Goal: Task Accomplishment & Management: Manage account settings

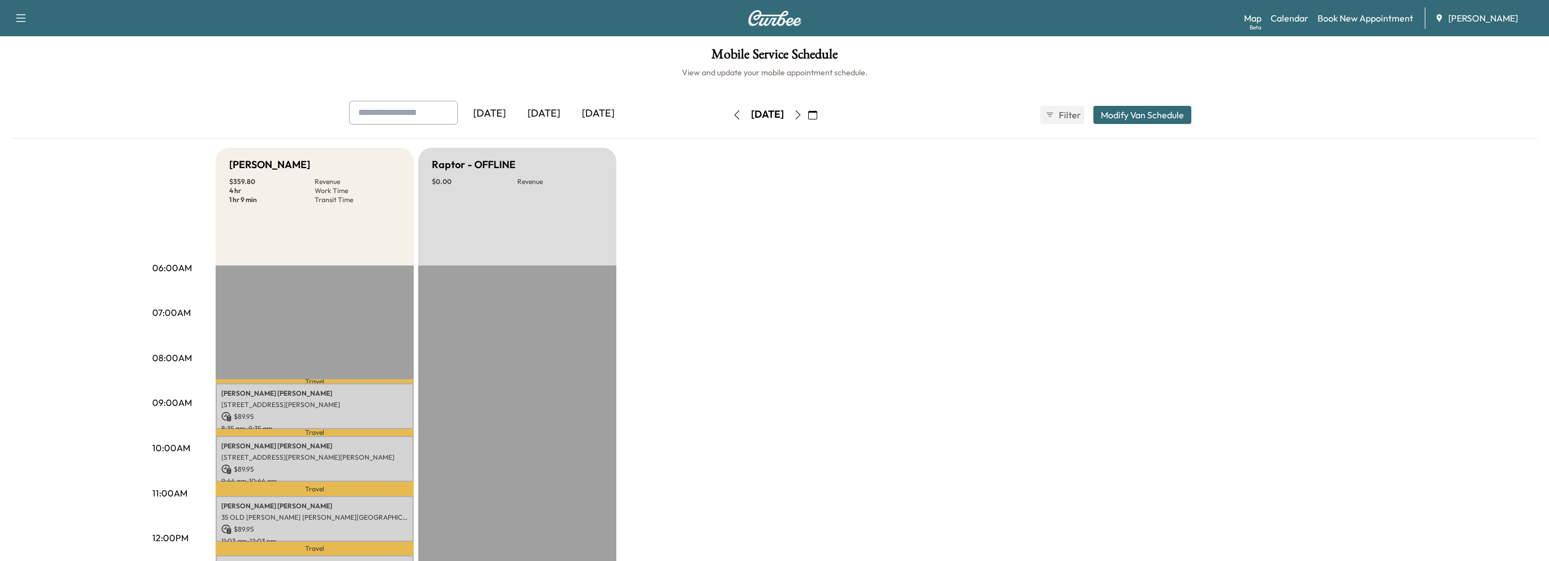
scroll to position [170, 0]
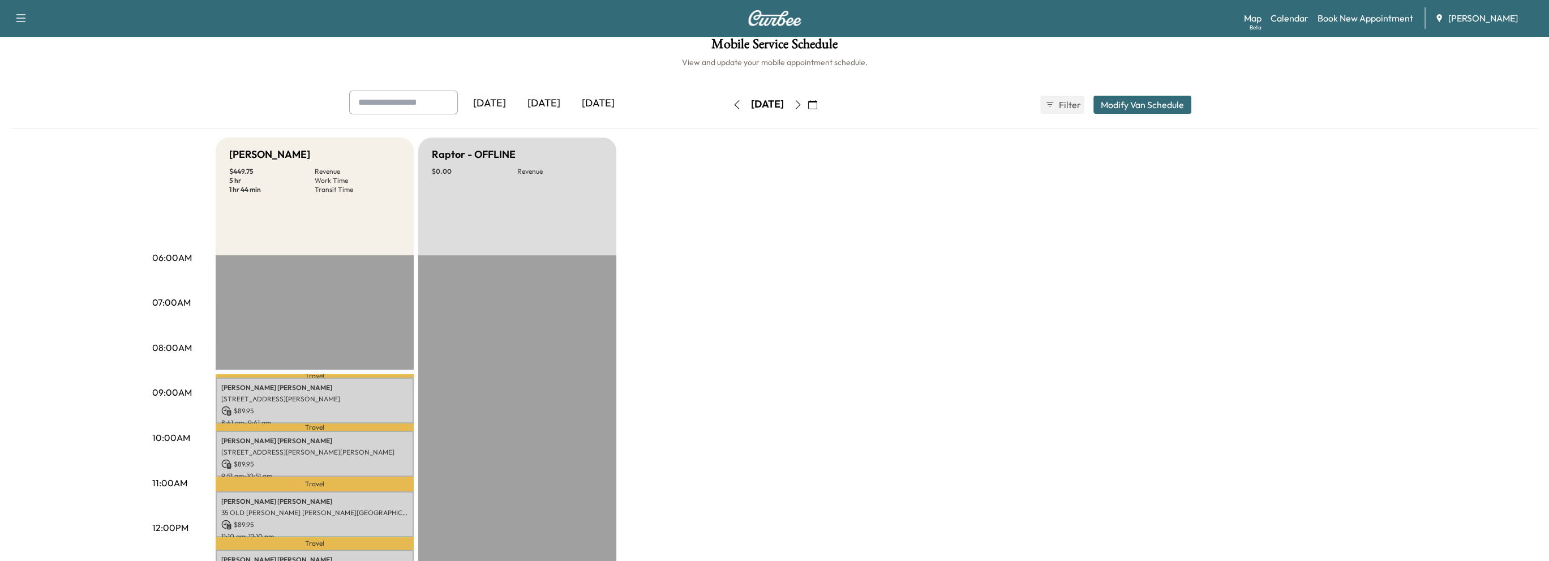
scroll to position [113, 0]
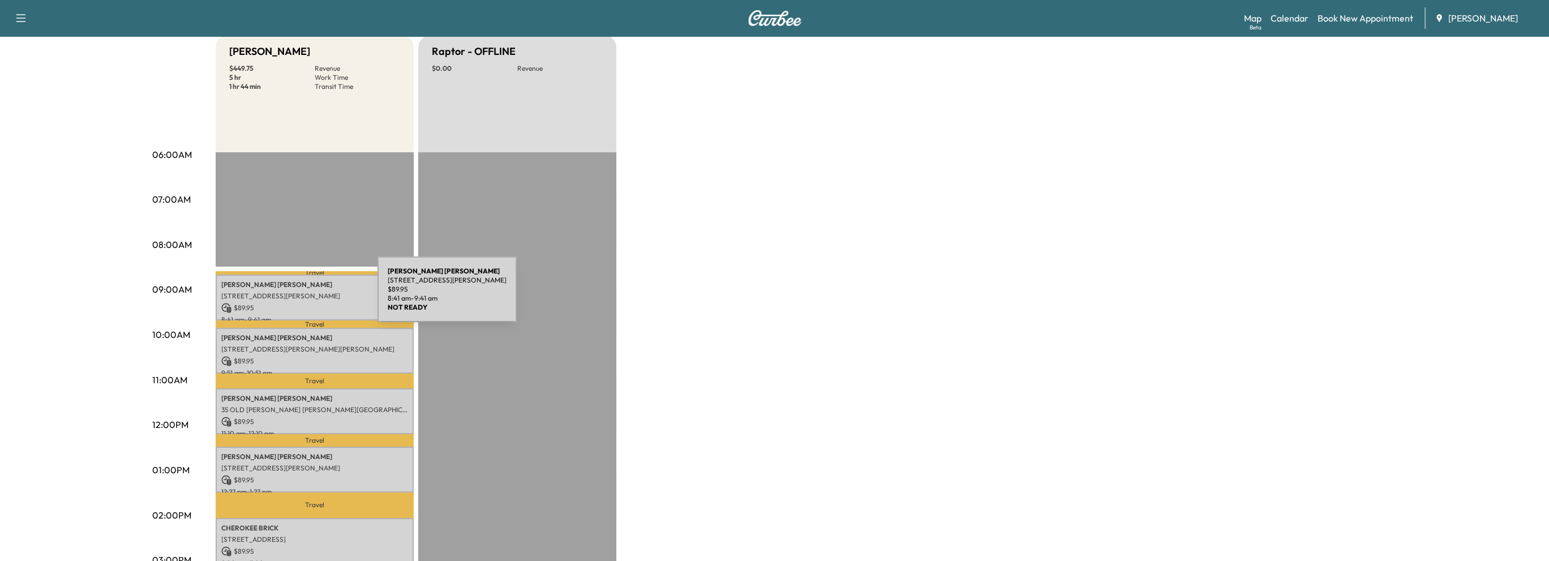
click at [298, 292] on p "[STREET_ADDRESS][PERSON_NAME]" at bounding box center [314, 295] width 187 height 9
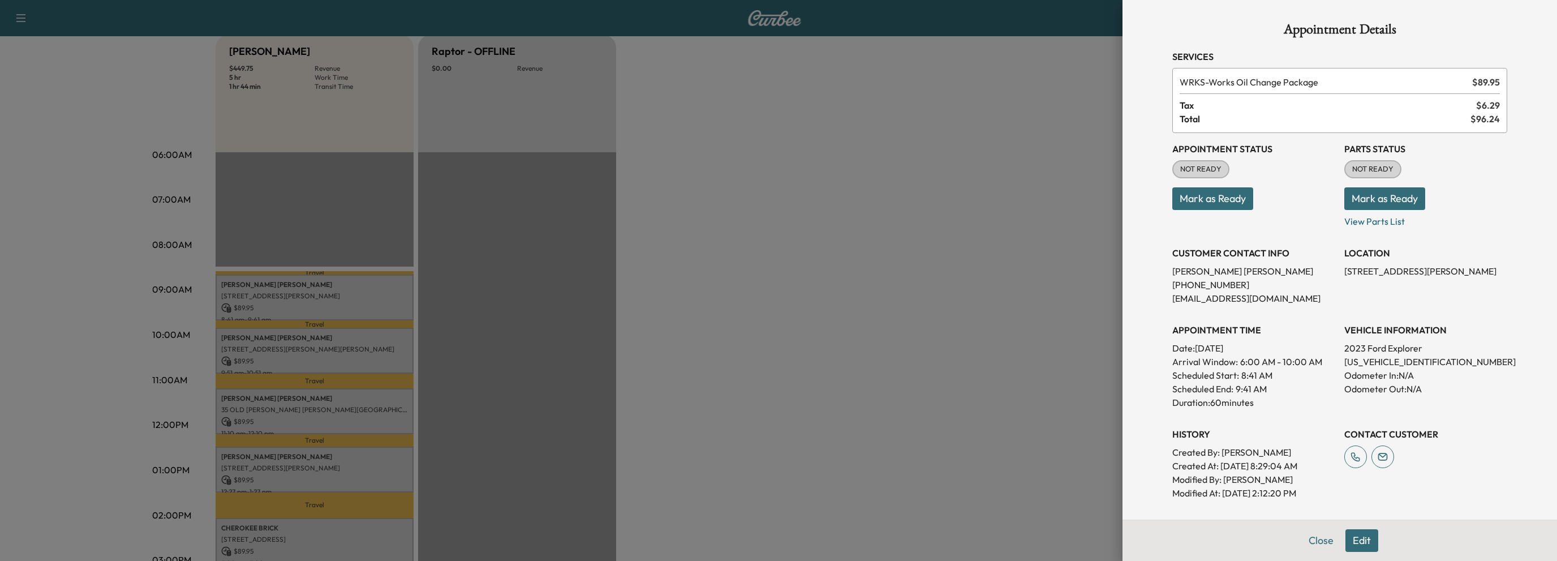
drag, startPoint x: 1222, startPoint y: 199, endPoint x: 1287, endPoint y: 199, distance: 65.1
click at [1225, 198] on button "Mark as Ready" at bounding box center [1212, 198] width 81 height 23
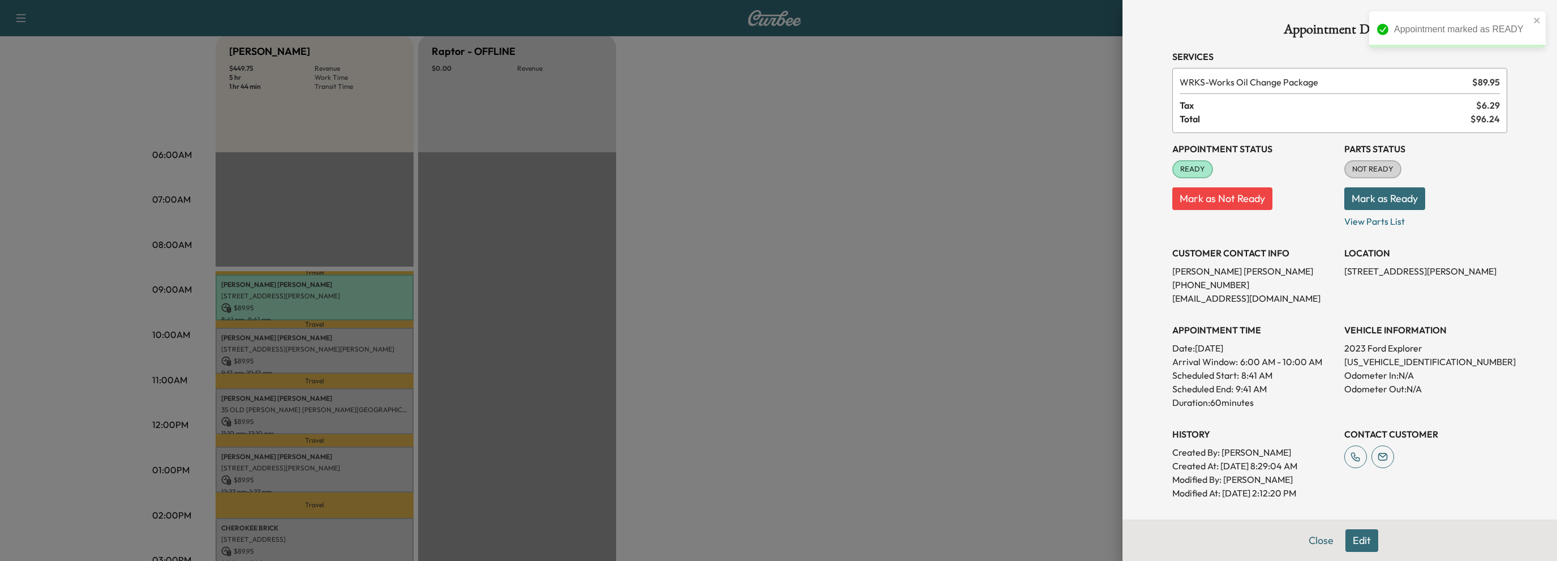
click at [1381, 199] on button "Mark as Ready" at bounding box center [1384, 198] width 81 height 23
click at [1314, 543] on button "Close" at bounding box center [1321, 540] width 40 height 23
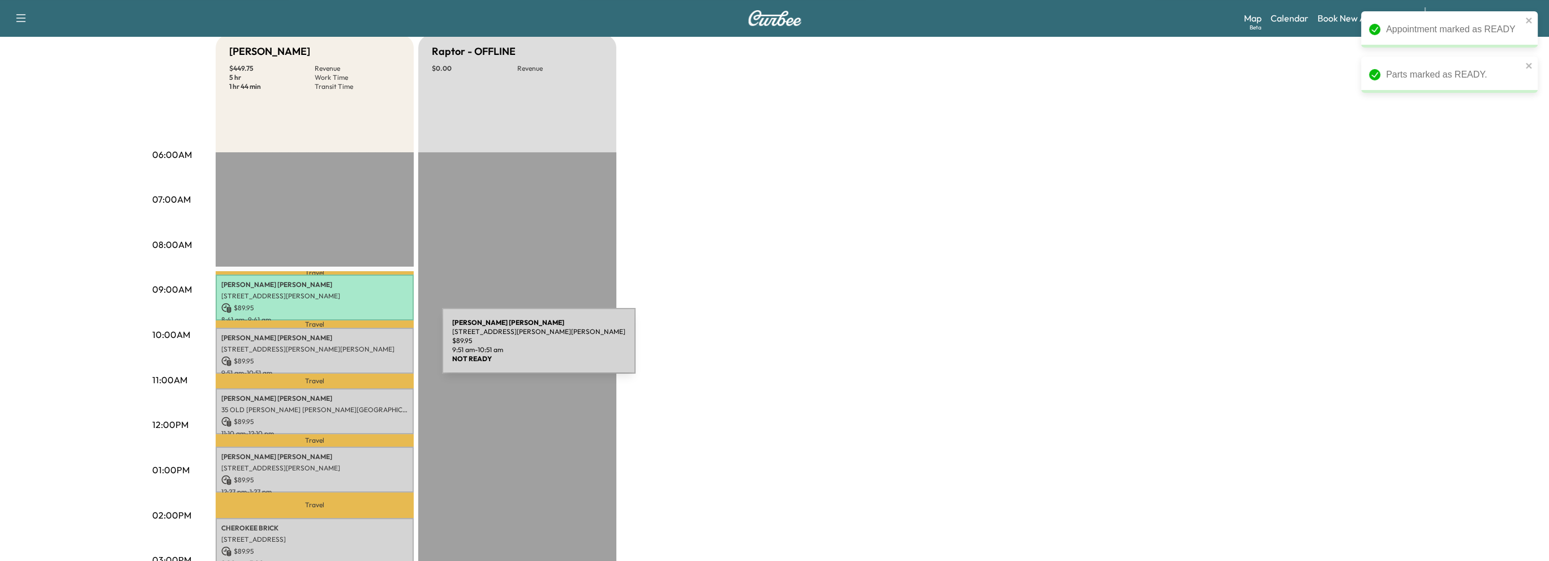
click at [357, 347] on p "[STREET_ADDRESS][PERSON_NAME][PERSON_NAME]" at bounding box center [314, 349] width 187 height 9
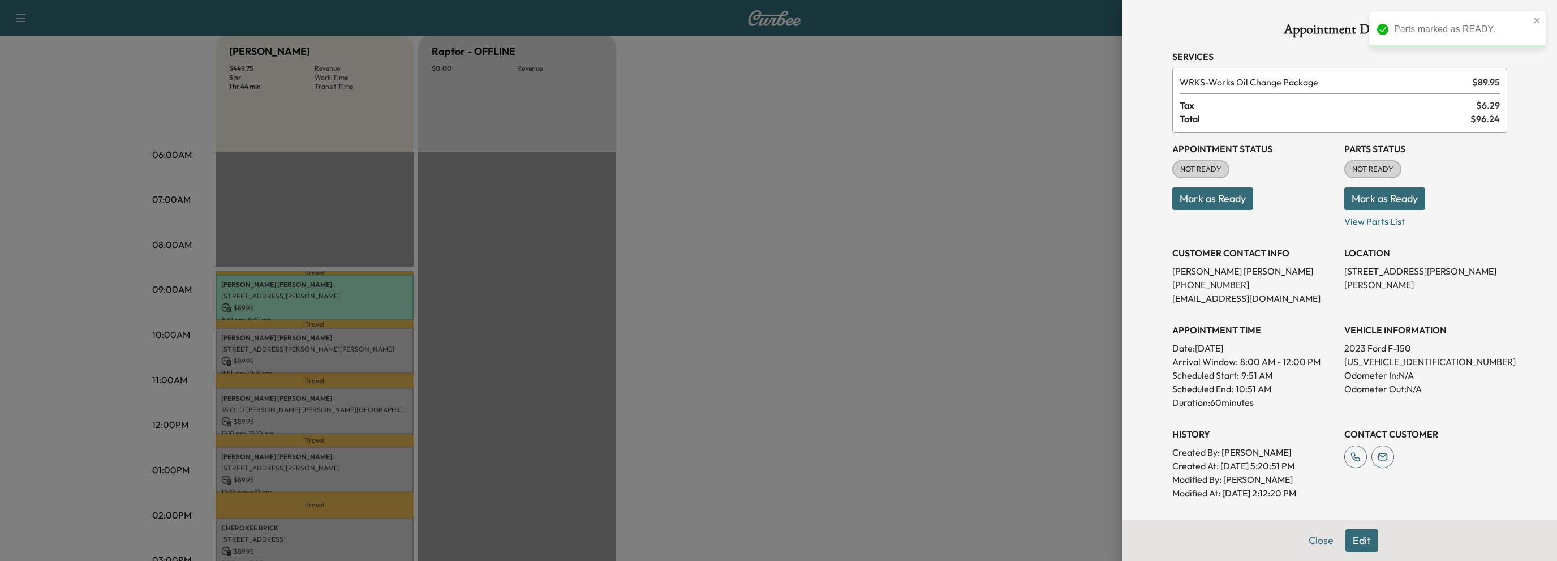
click at [1198, 199] on button "Mark as Ready" at bounding box center [1212, 198] width 81 height 23
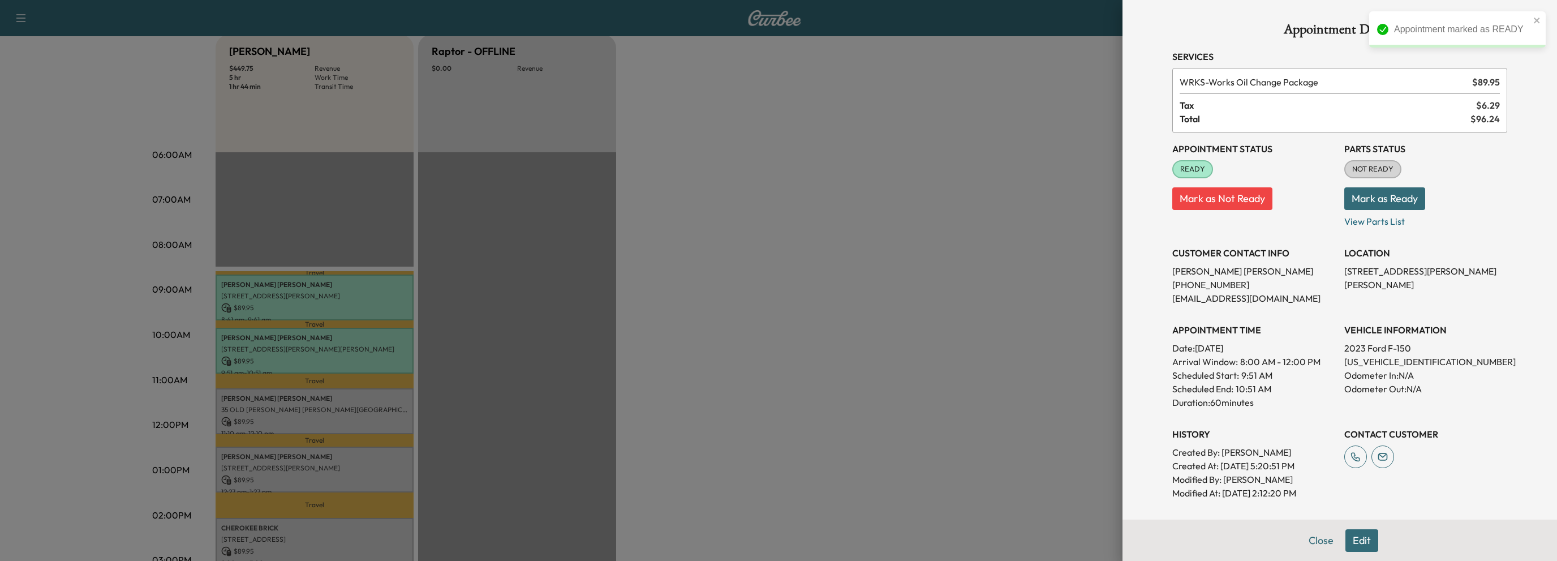
click at [1395, 200] on button "Mark as Ready" at bounding box center [1384, 198] width 81 height 23
click at [1311, 541] on button "Close" at bounding box center [1321, 540] width 40 height 23
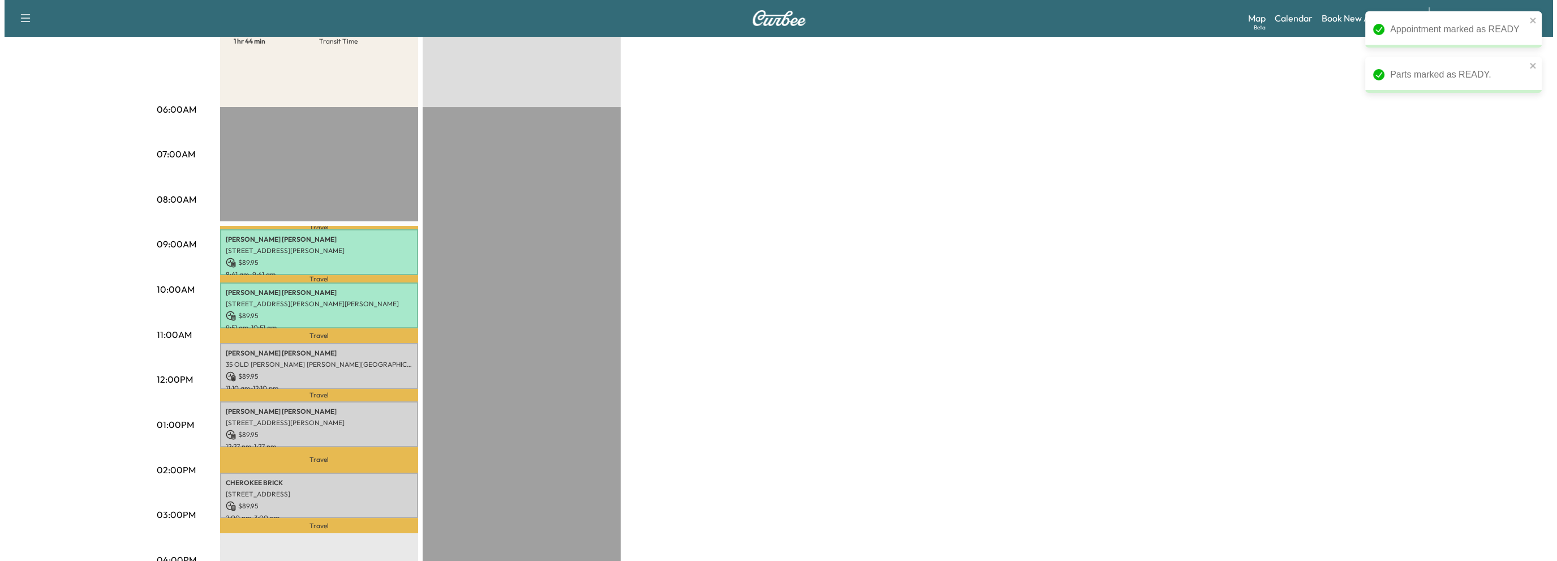
scroll to position [226, 0]
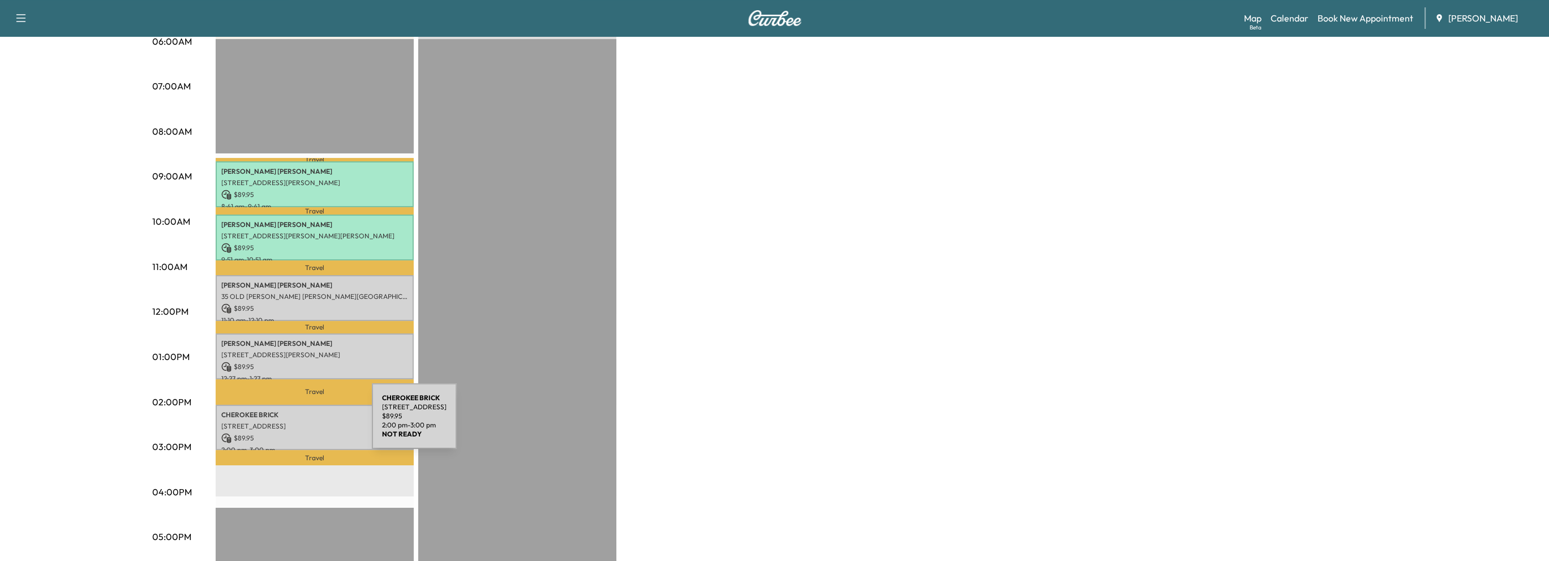
click at [287, 423] on p "[STREET_ADDRESS]" at bounding box center [314, 426] width 187 height 9
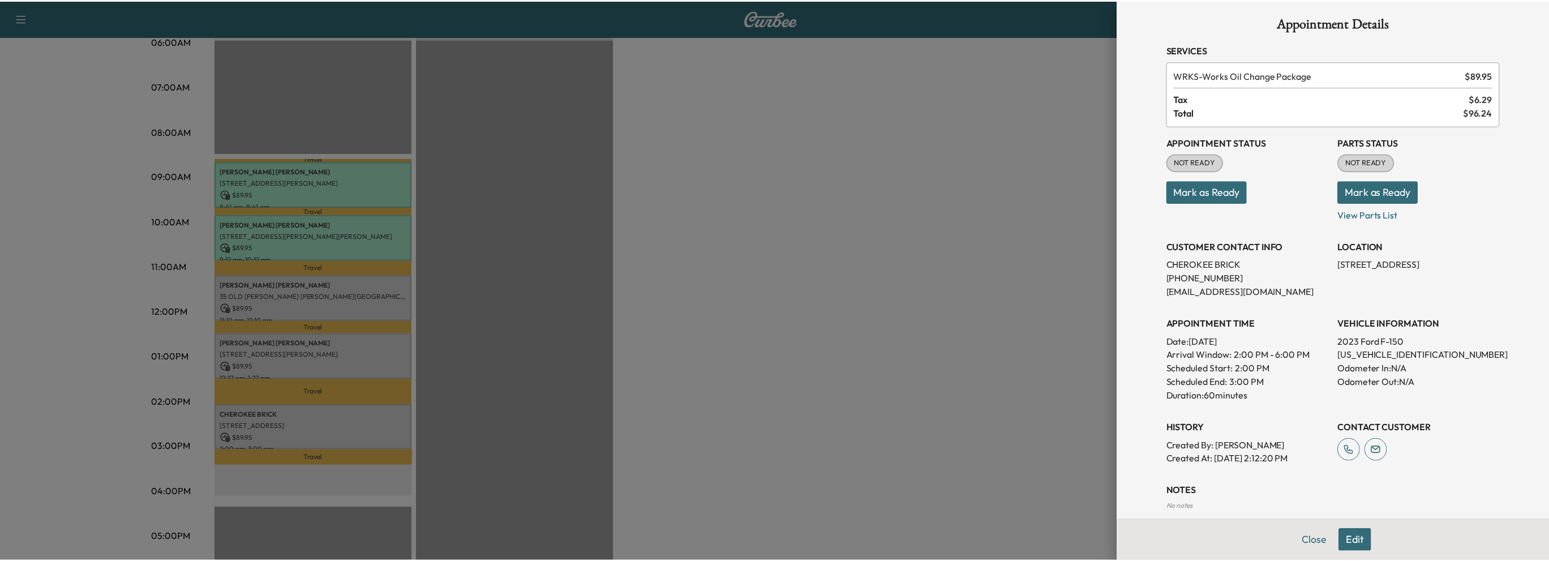
scroll to position [0, 0]
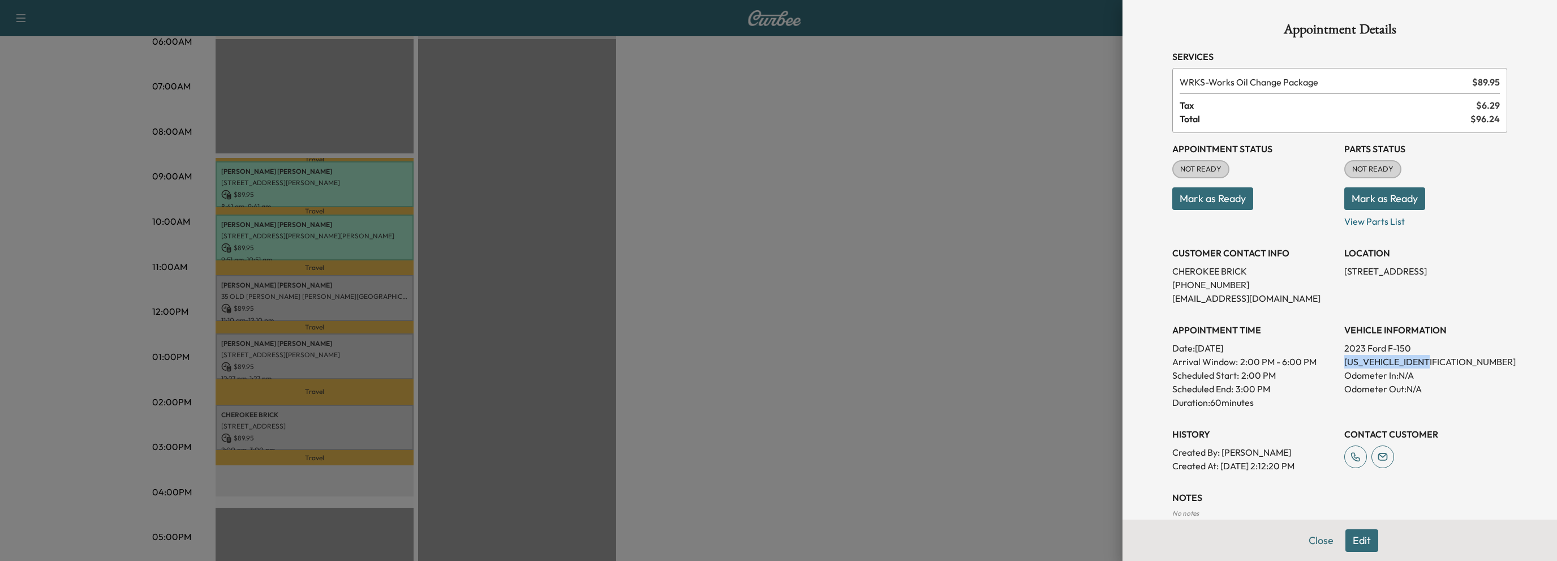
drag, startPoint x: 1334, startPoint y: 362, endPoint x: 1432, endPoint y: 359, distance: 97.4
click at [1432, 359] on div "Appointment Status NOT READY Mark as Ready Parts Status NOT READY Mark as Ready…" at bounding box center [1339, 303] width 335 height 340
copy p "1FTFW1E5XPKF45396"
click at [1316, 544] on button "Close" at bounding box center [1321, 540] width 40 height 23
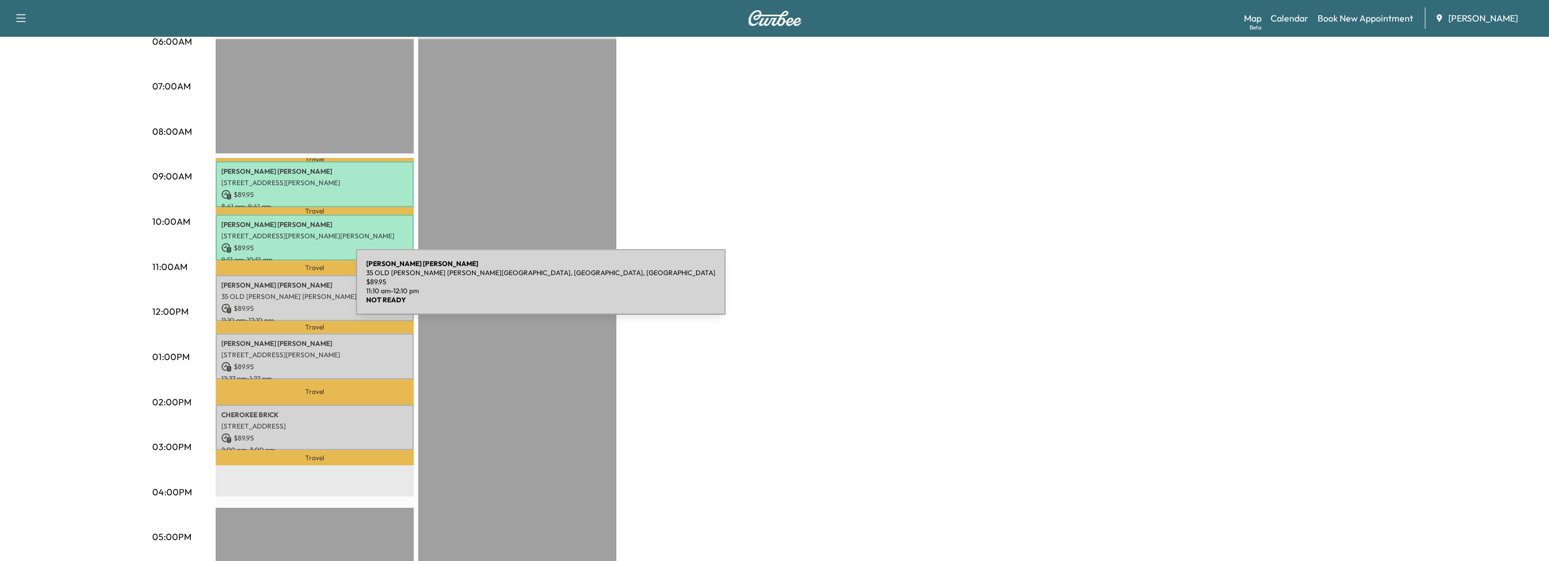
click at [271, 292] on p "35 OLD [PERSON_NAME] [PERSON_NAME][GEOGRAPHIC_DATA], [GEOGRAPHIC_DATA], [GEOGRA…" at bounding box center [314, 296] width 187 height 9
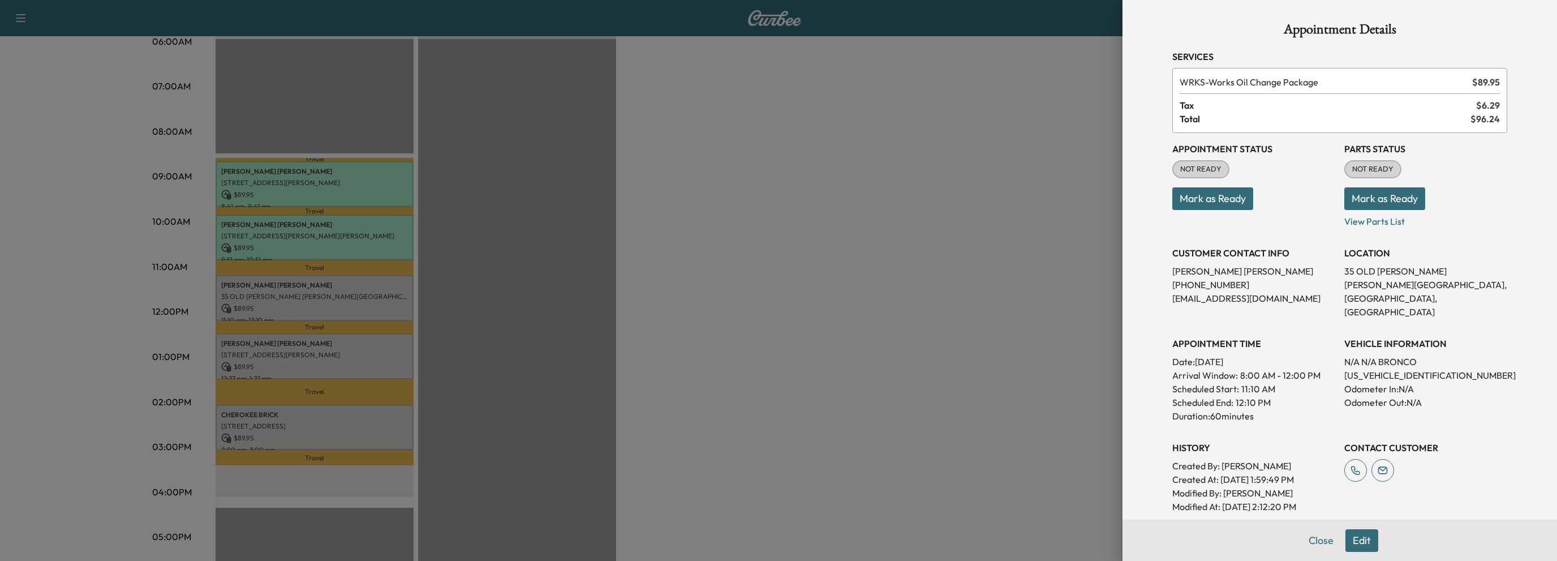
click at [1211, 196] on button "Mark as Ready" at bounding box center [1212, 198] width 81 height 23
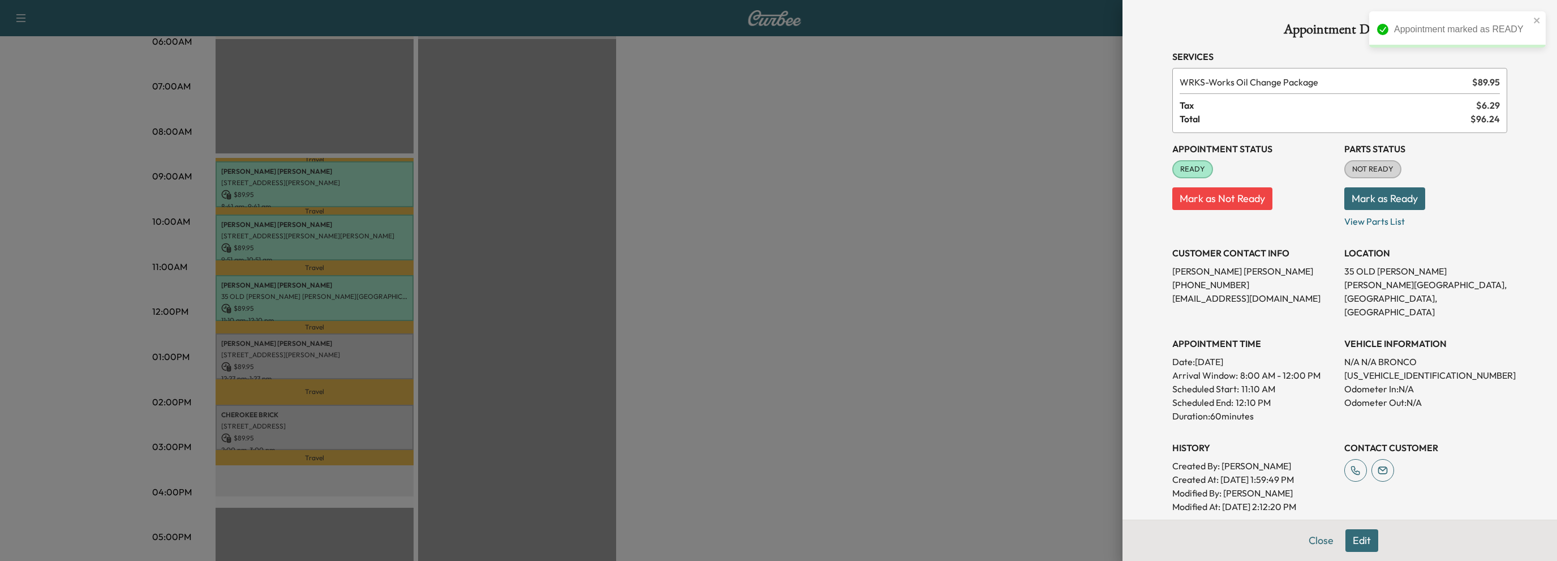
click at [1377, 201] on button "Mark as Ready" at bounding box center [1384, 198] width 81 height 23
click at [1305, 540] on button "Close" at bounding box center [1321, 540] width 40 height 23
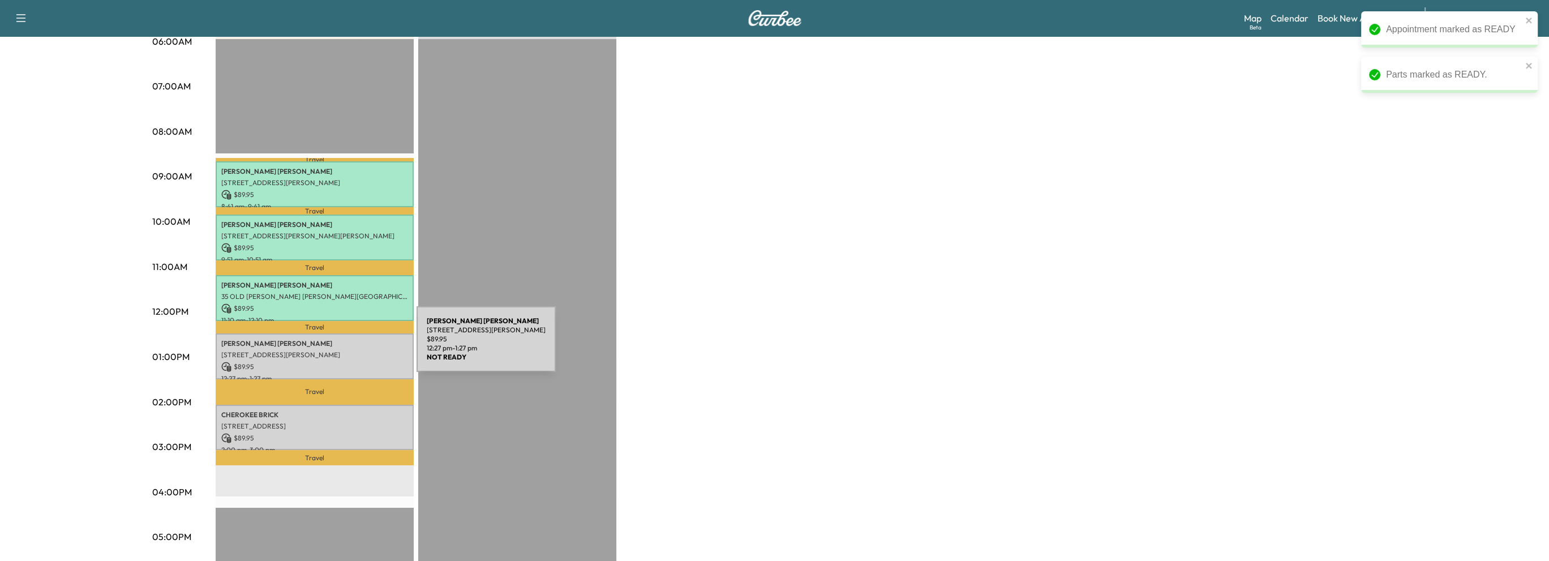
click at [330, 350] on p "[STREET_ADDRESS][PERSON_NAME]" at bounding box center [314, 354] width 187 height 9
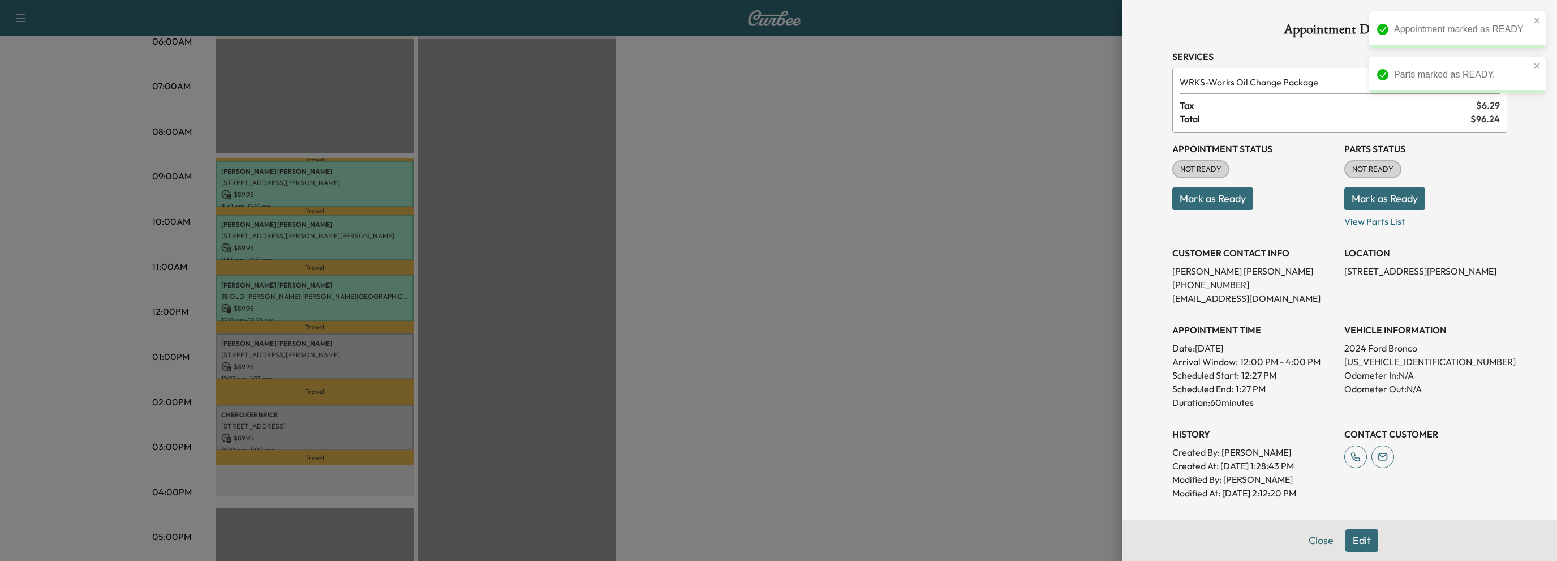
drag, startPoint x: 1206, startPoint y: 200, endPoint x: 1288, endPoint y: 205, distance: 81.6
click at [1207, 200] on button "Mark as Ready" at bounding box center [1212, 198] width 81 height 23
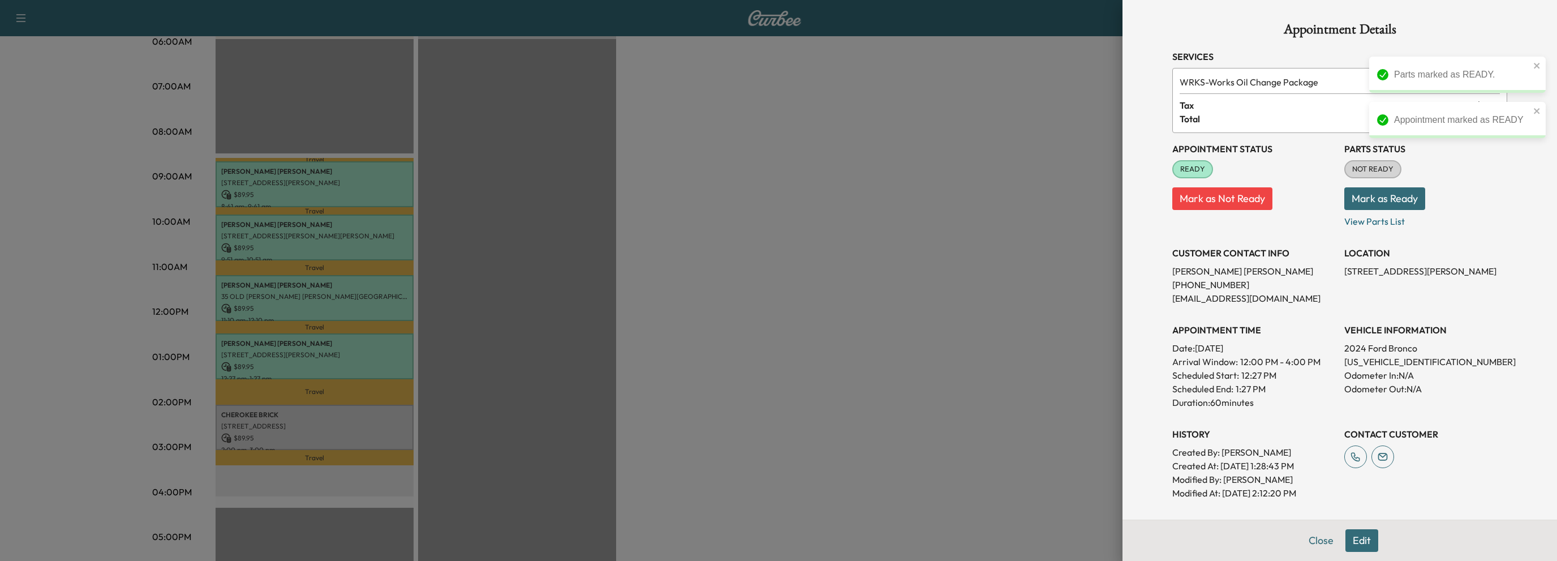
click at [1385, 205] on button "Mark as Ready" at bounding box center [1384, 198] width 81 height 23
click at [1310, 540] on button "Close" at bounding box center [1321, 540] width 40 height 23
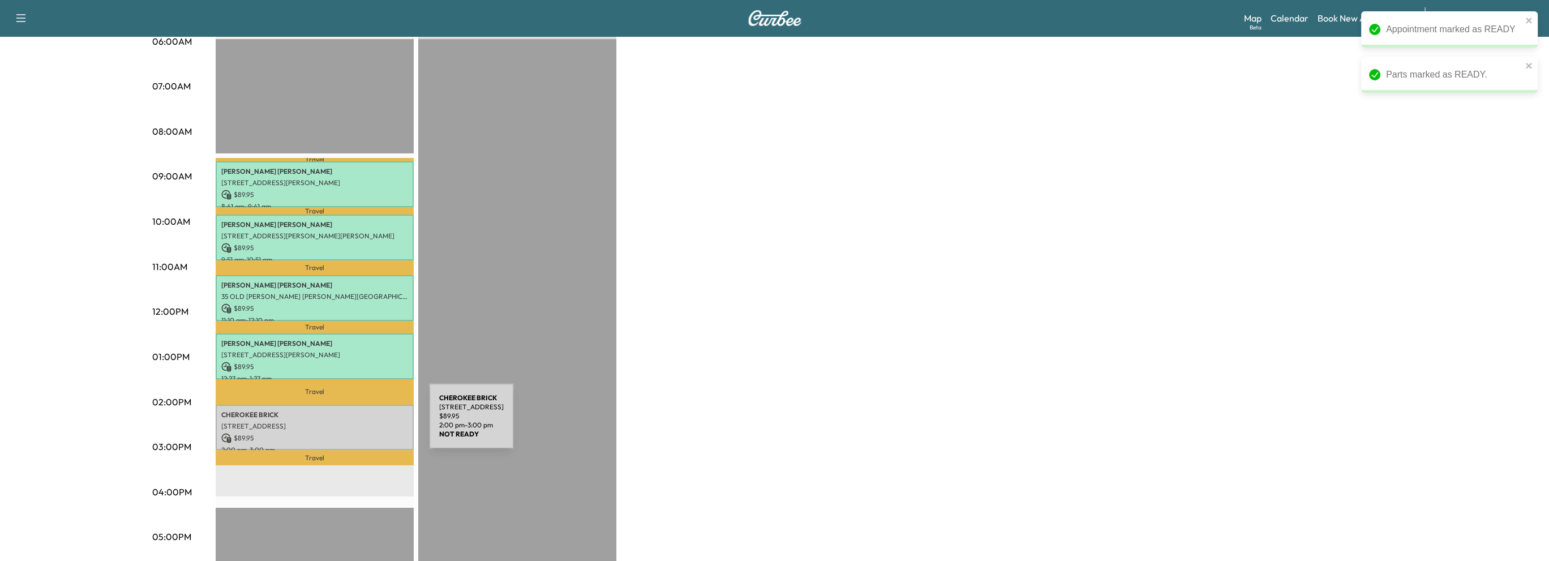
click at [344, 423] on p "[STREET_ADDRESS]" at bounding box center [314, 426] width 187 height 9
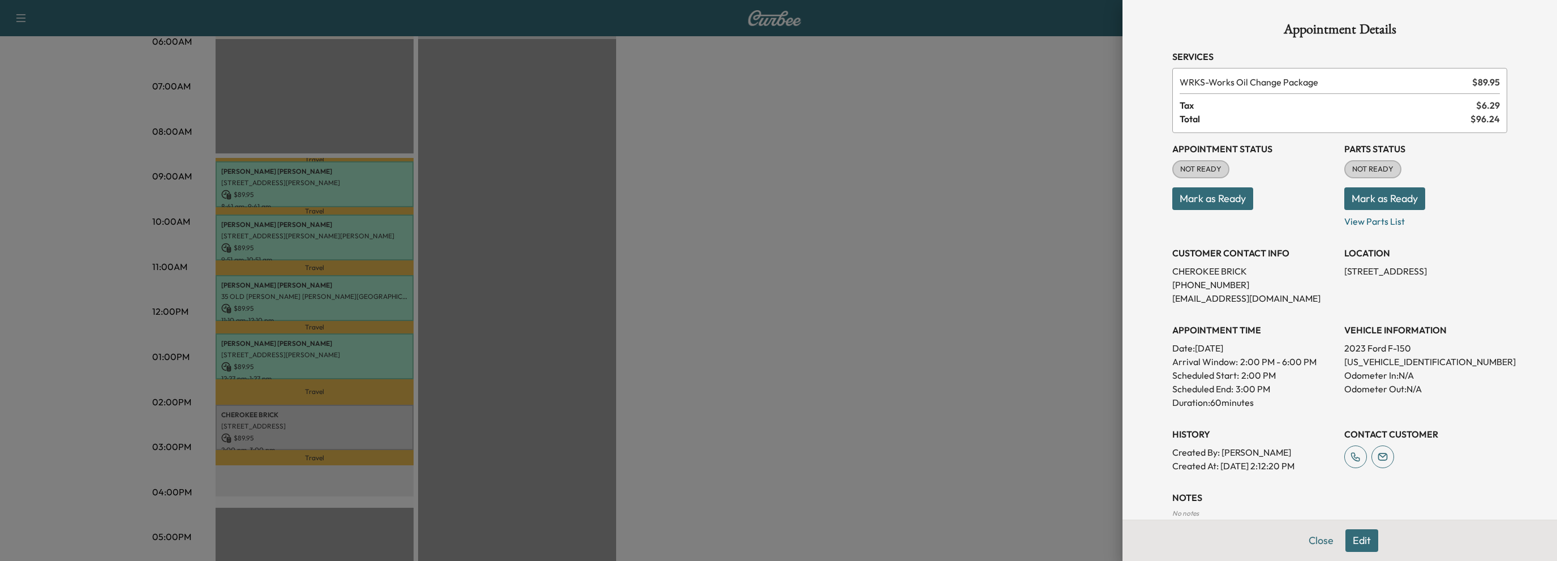
click at [1314, 541] on button "Close" at bounding box center [1321, 540] width 40 height 23
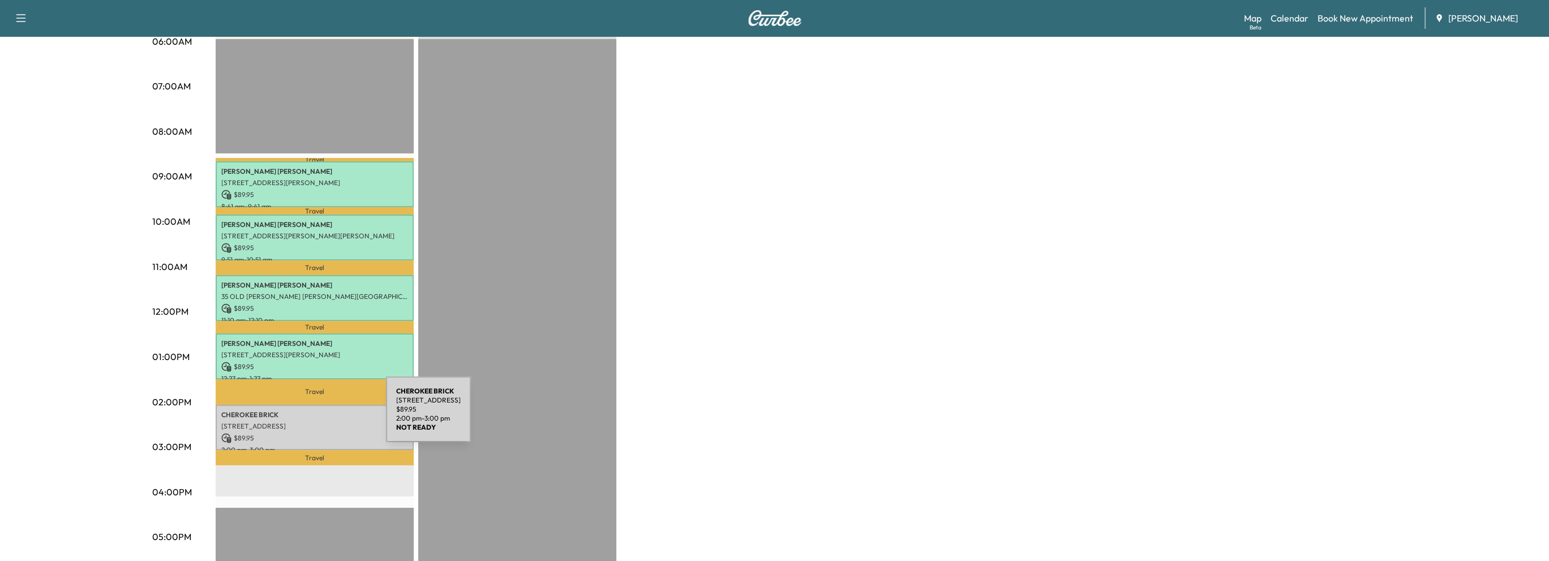
click at [301, 422] on p "[STREET_ADDRESS]" at bounding box center [314, 426] width 187 height 9
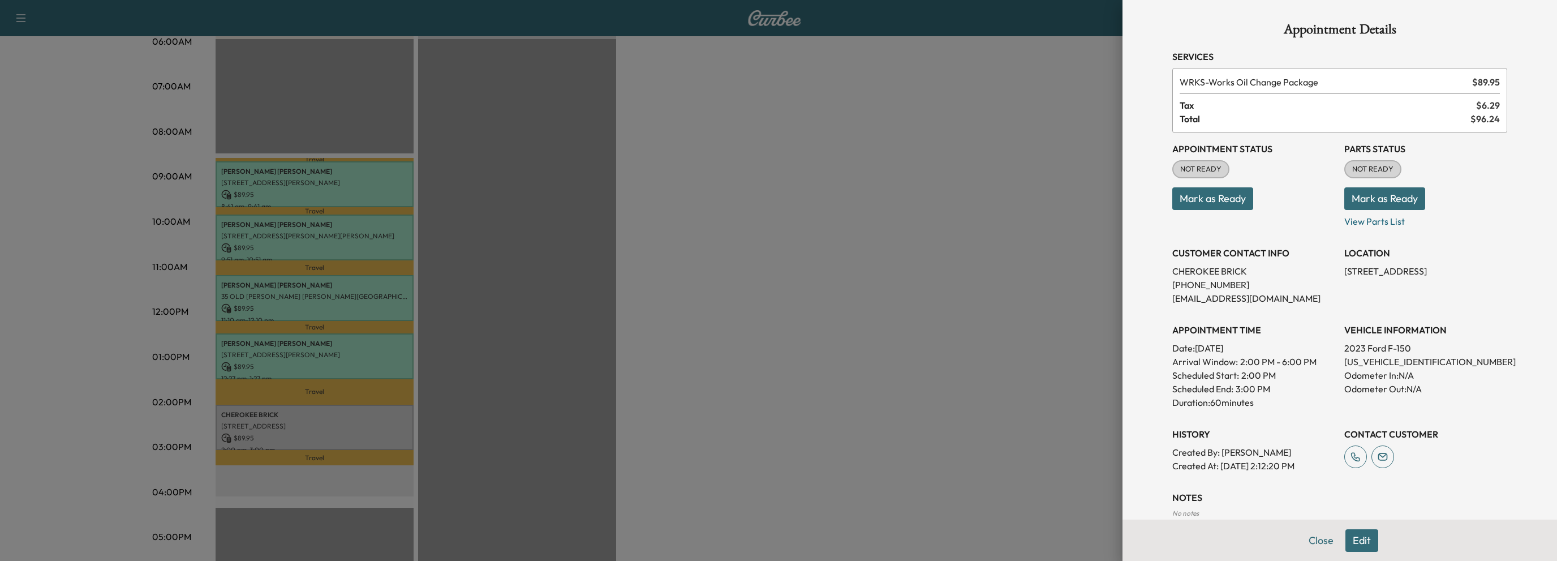
click at [1202, 199] on button "Mark as Ready" at bounding box center [1212, 198] width 81 height 23
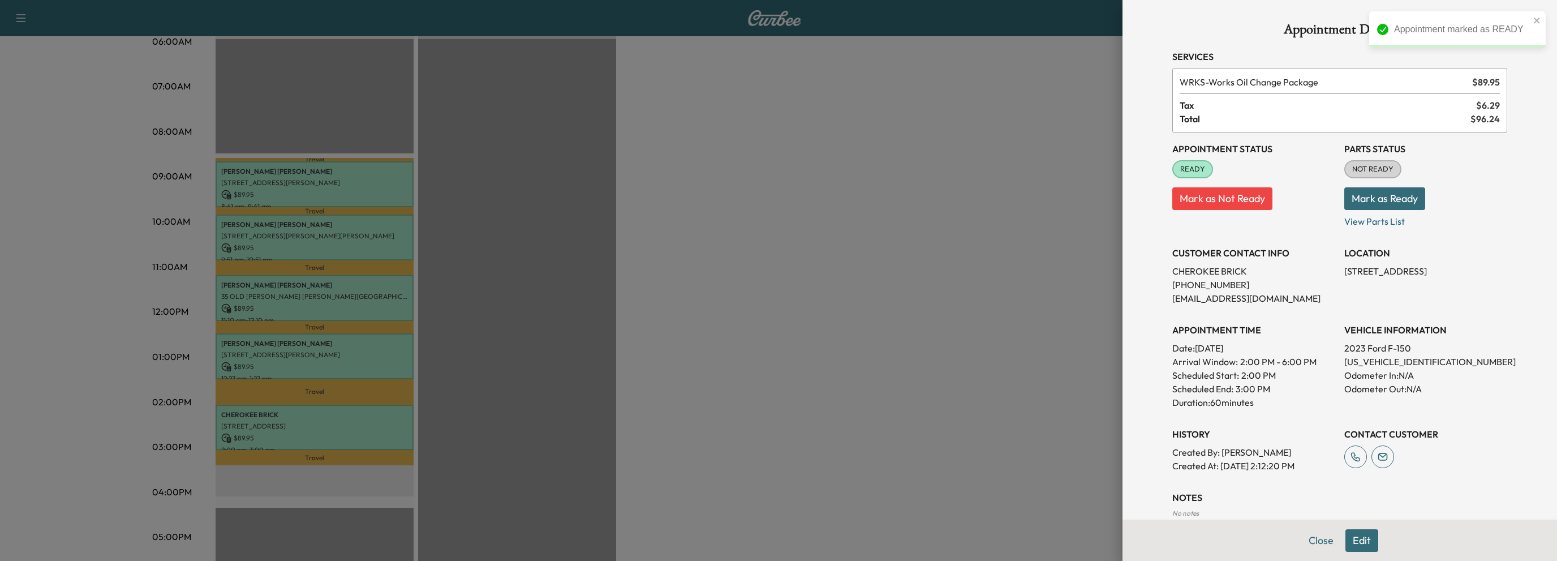
click at [1387, 203] on button "Mark as Ready" at bounding box center [1384, 198] width 81 height 23
click at [1313, 543] on button "Close" at bounding box center [1321, 540] width 40 height 23
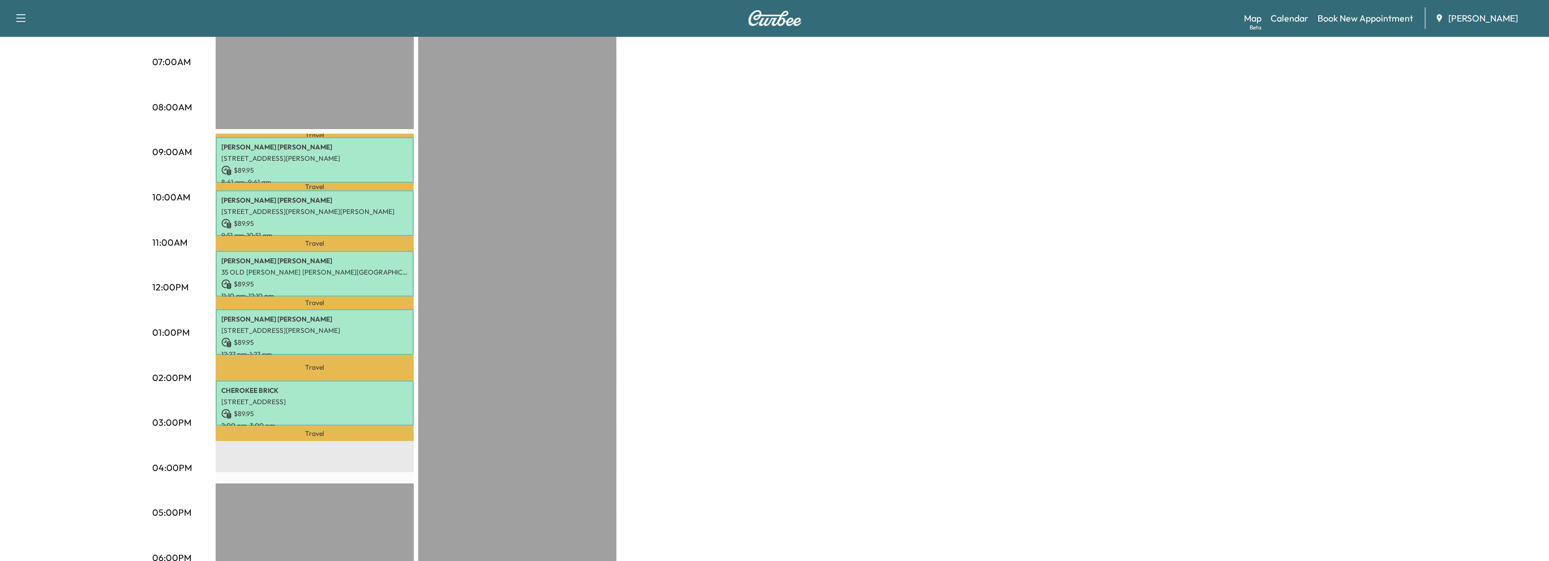
scroll to position [226, 0]
